Goal: Check status

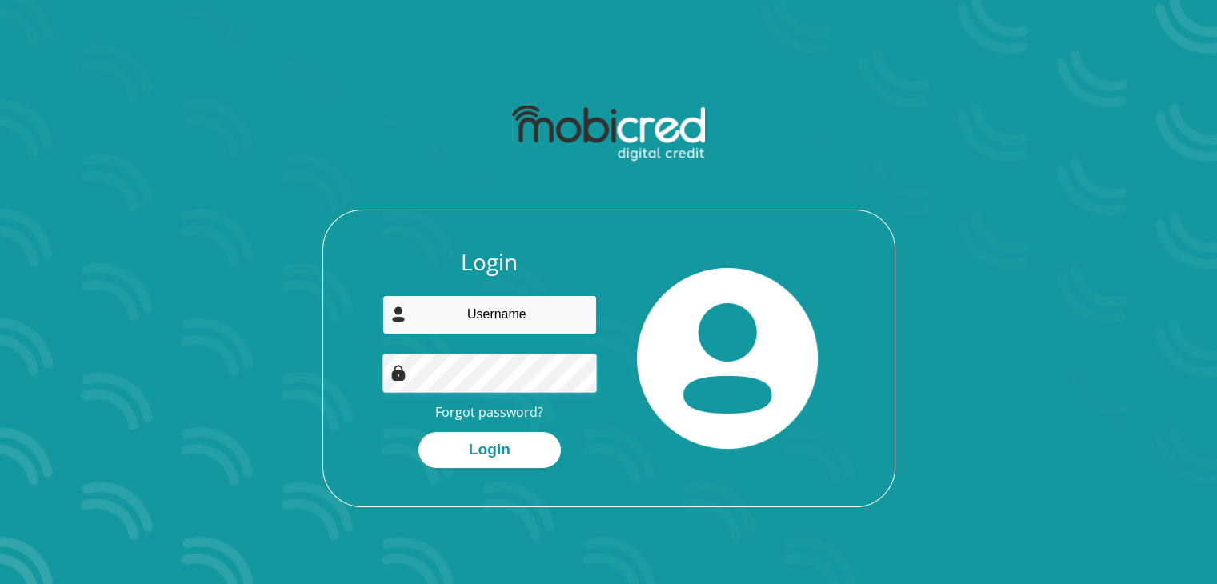
click at [532, 323] on input "email" at bounding box center [490, 314] width 215 height 39
type input "chrispret1993@gmail.com"
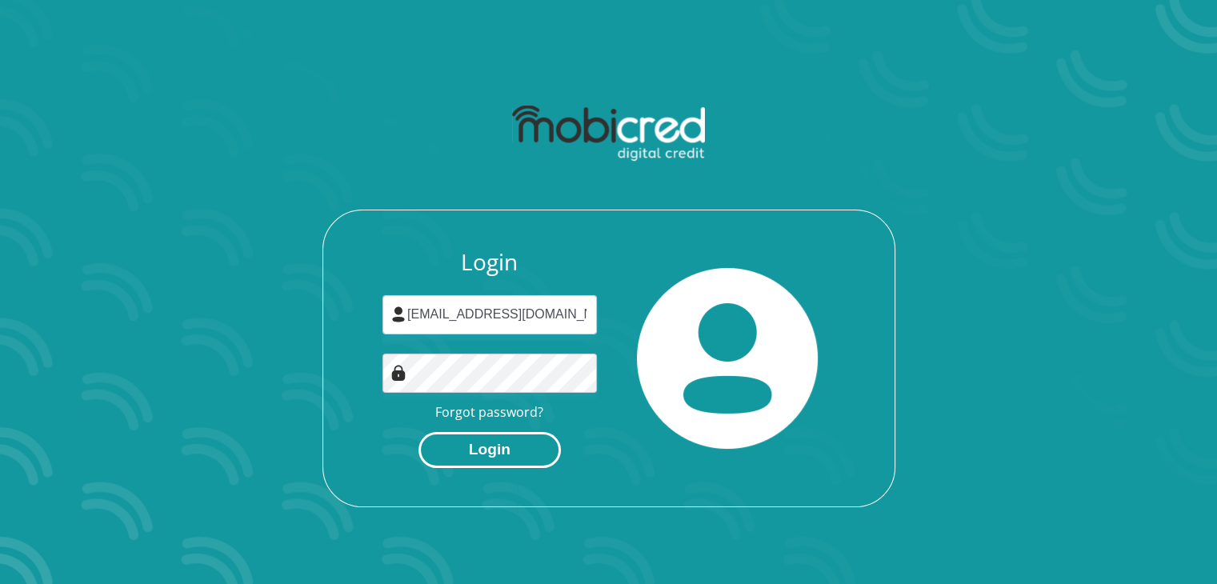
click at [502, 443] on button "Login" at bounding box center [490, 450] width 142 height 36
